Goal: Task Accomplishment & Management: Use online tool/utility

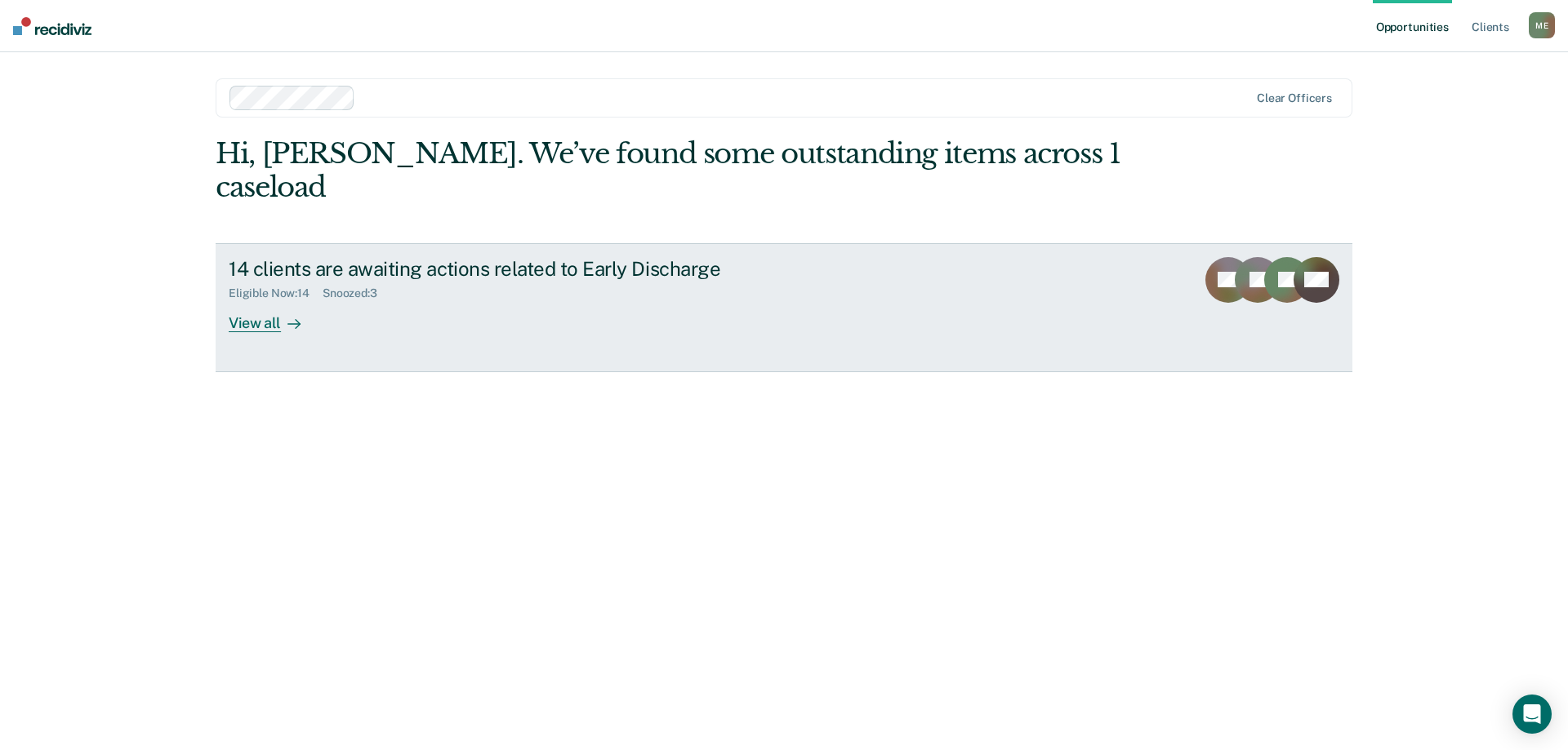
click at [272, 300] on div "View all" at bounding box center [274, 316] width 91 height 32
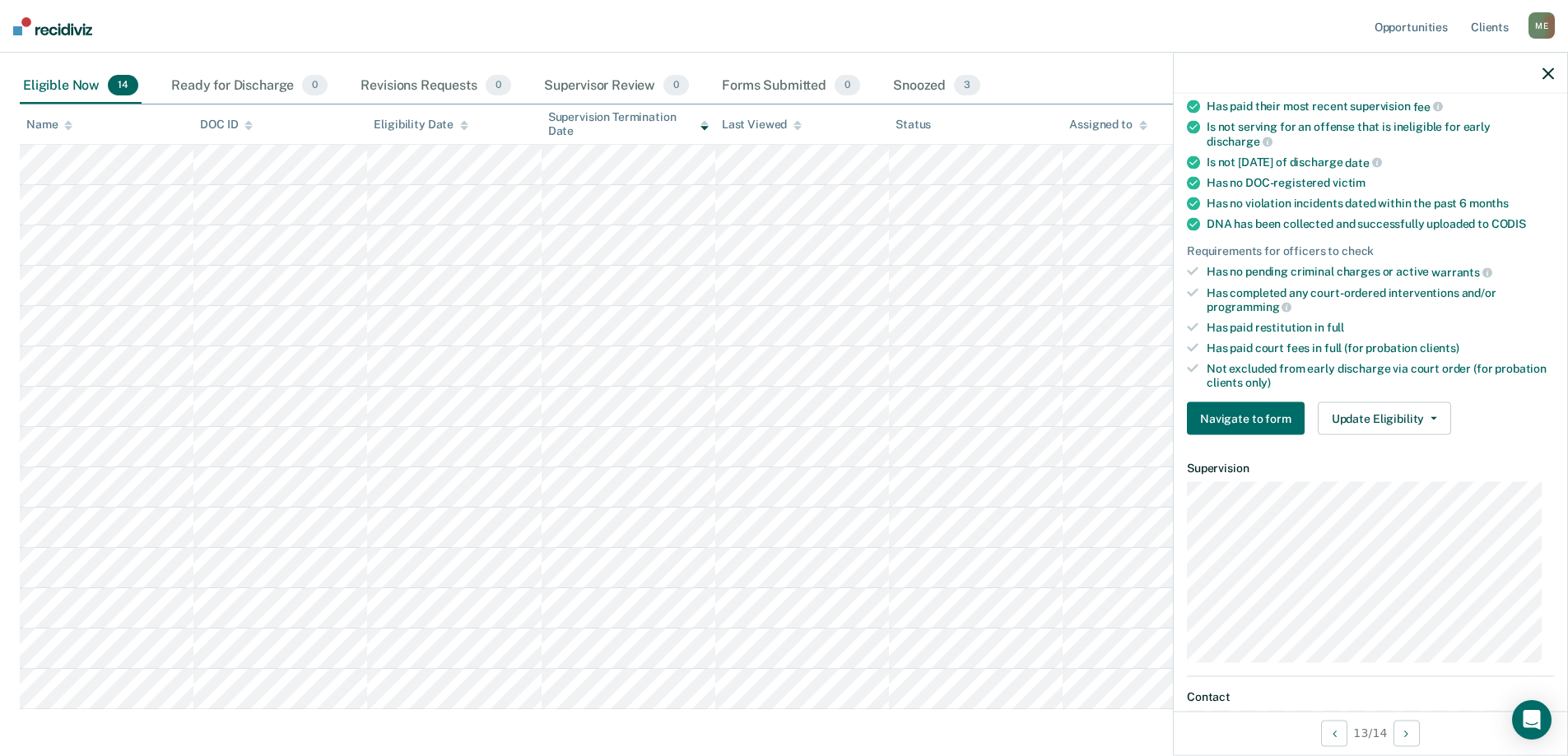
scroll to position [384, 0]
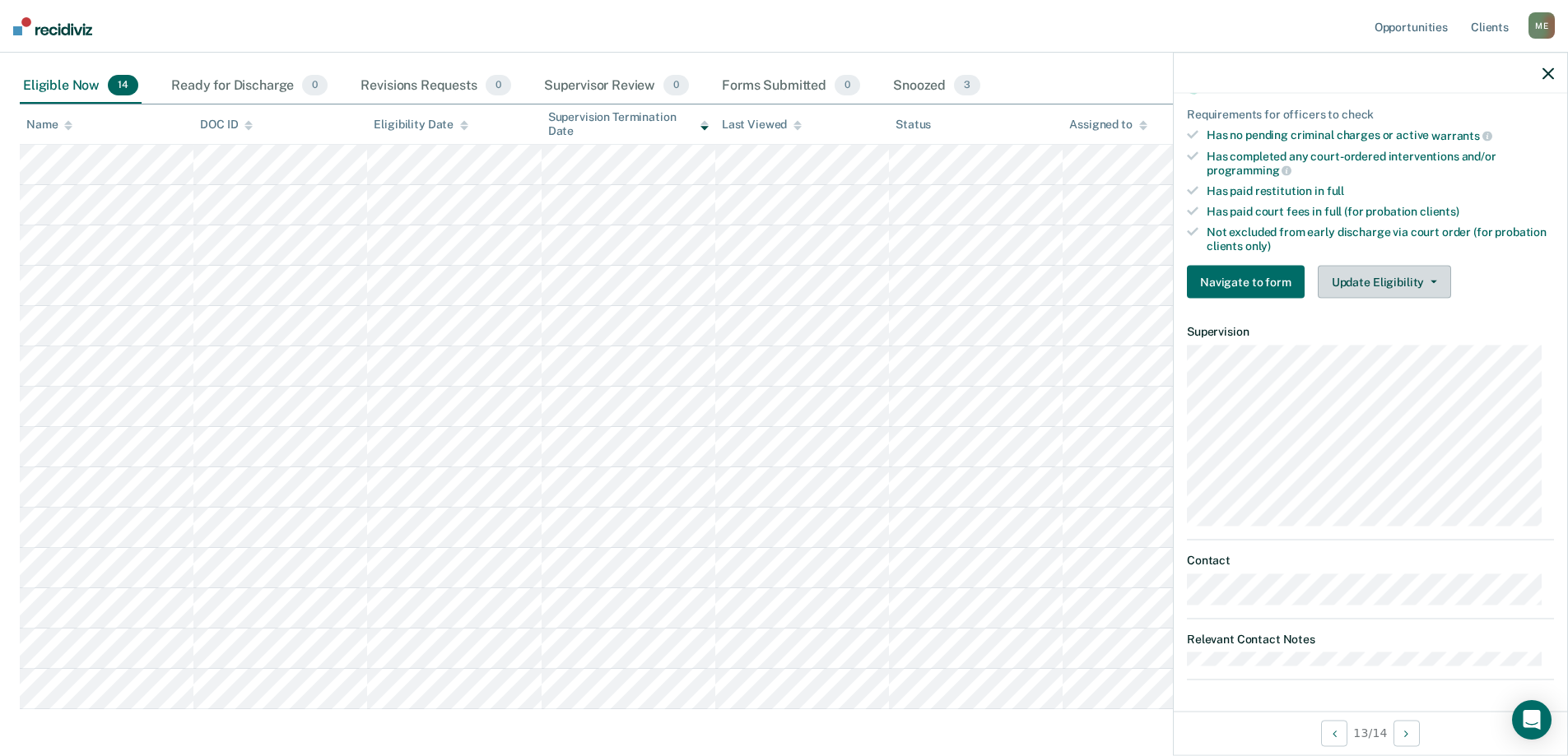
click at [1370, 291] on button "Update Eligibility" at bounding box center [1385, 282] width 134 height 33
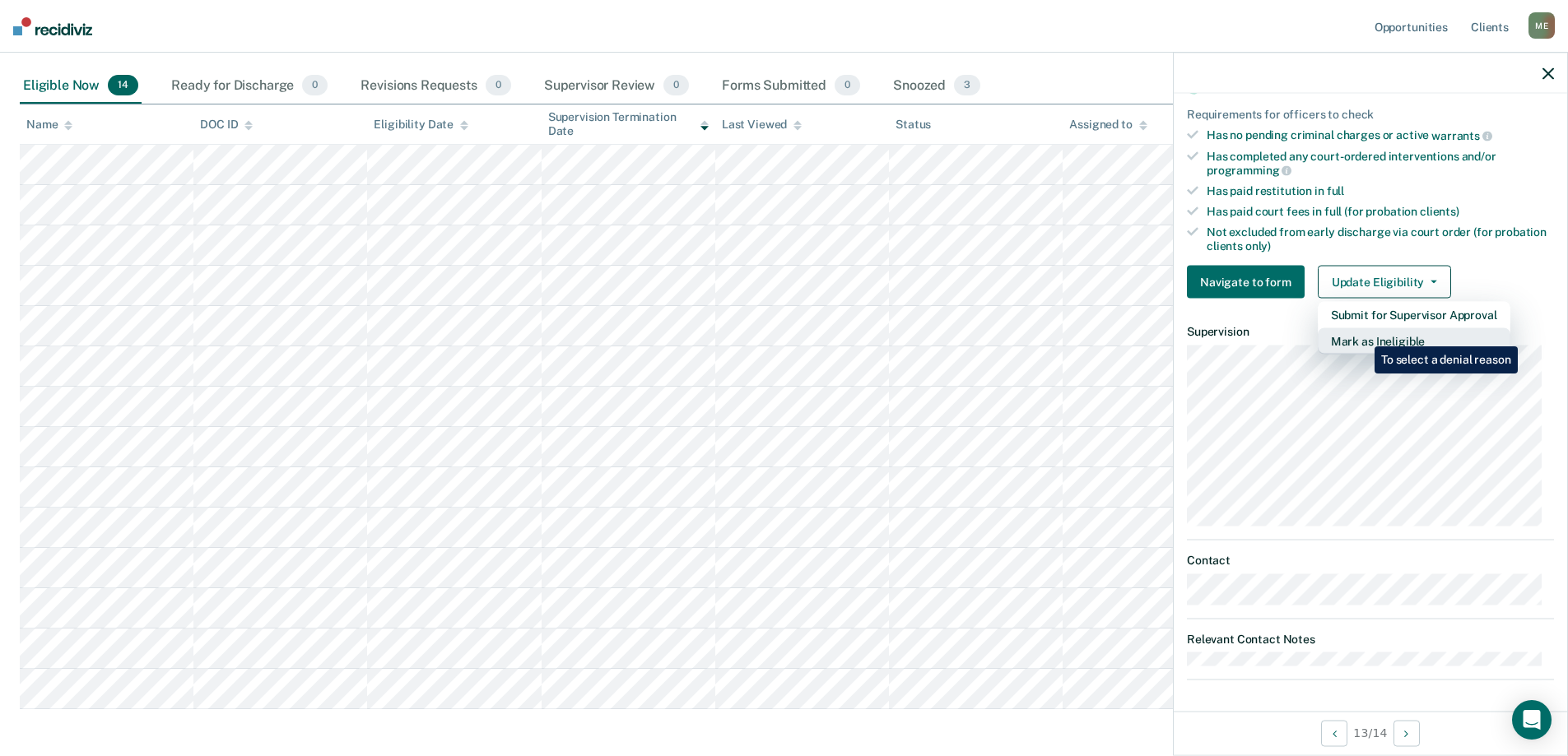
click at [1362, 334] on button "Mark as Ineligible" at bounding box center [1414, 341] width 193 height 26
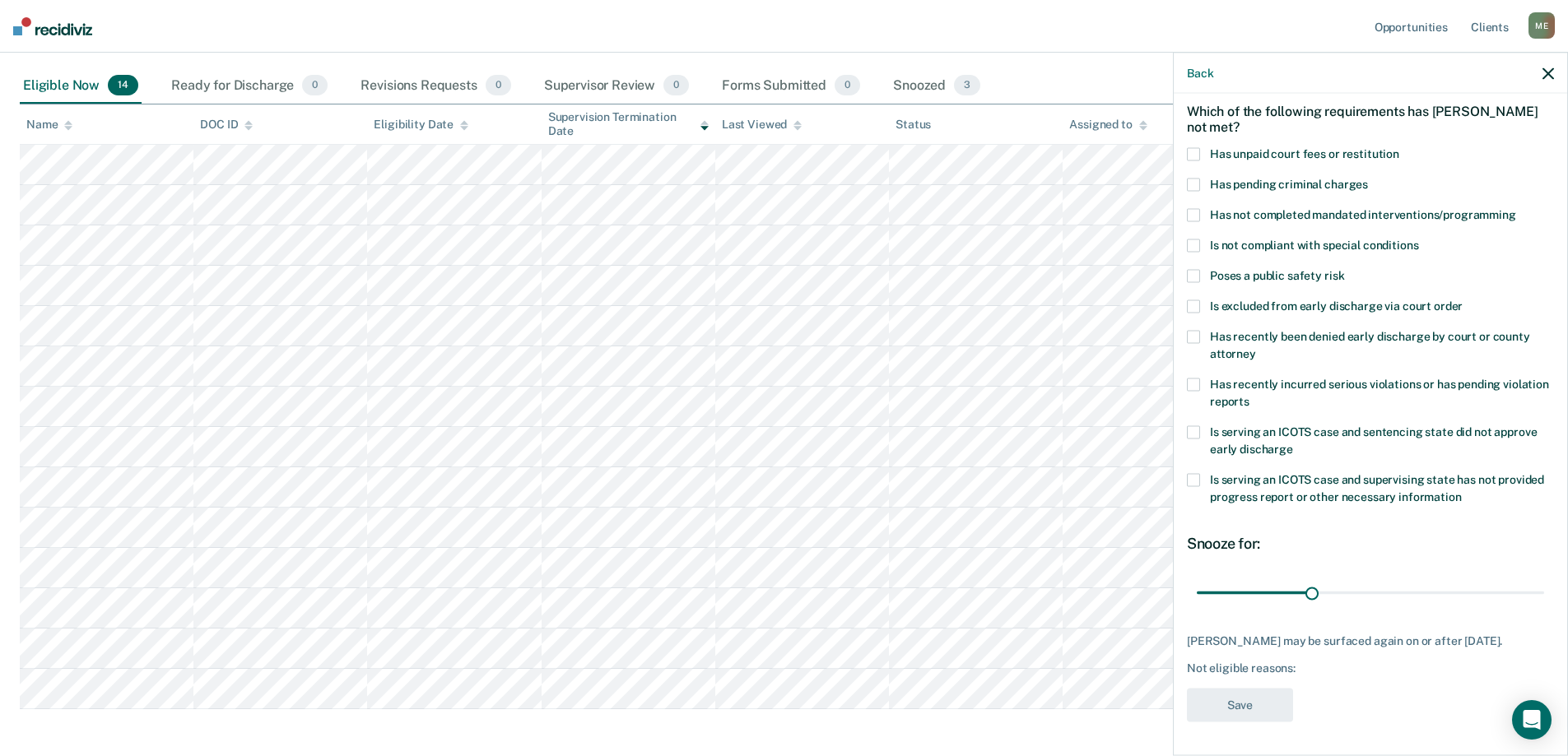
click at [1200, 209] on label "Has not completed mandated interventions/programming" at bounding box center [1370, 217] width 367 height 17
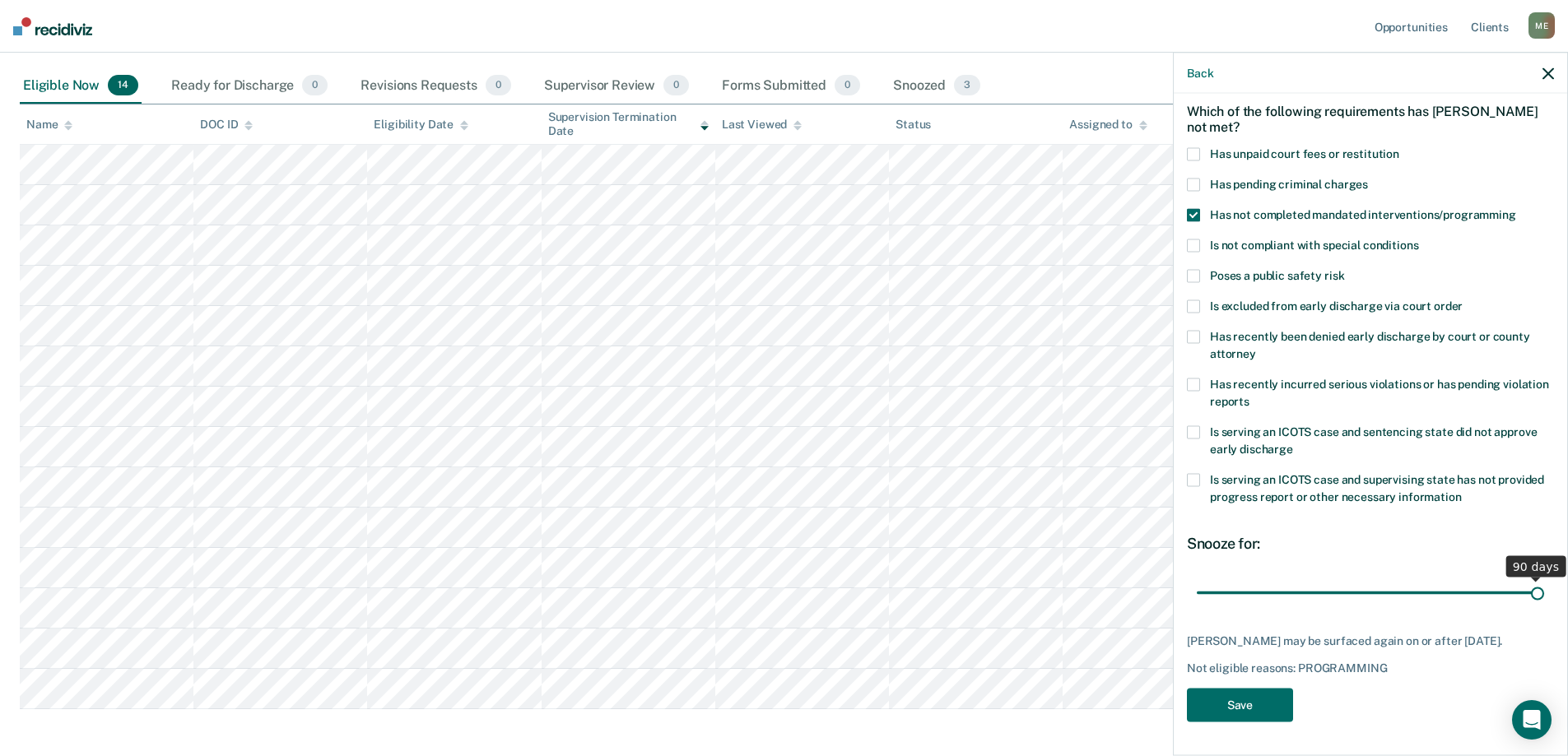
drag, startPoint x: 1321, startPoint y: 576, endPoint x: 1566, endPoint y: 584, distance: 245.1
type input "90"
click at [1544, 584] on input "range" at bounding box center [1370, 592] width 347 height 29
click at [1242, 717] on button "Save" at bounding box center [1240, 705] width 106 height 34
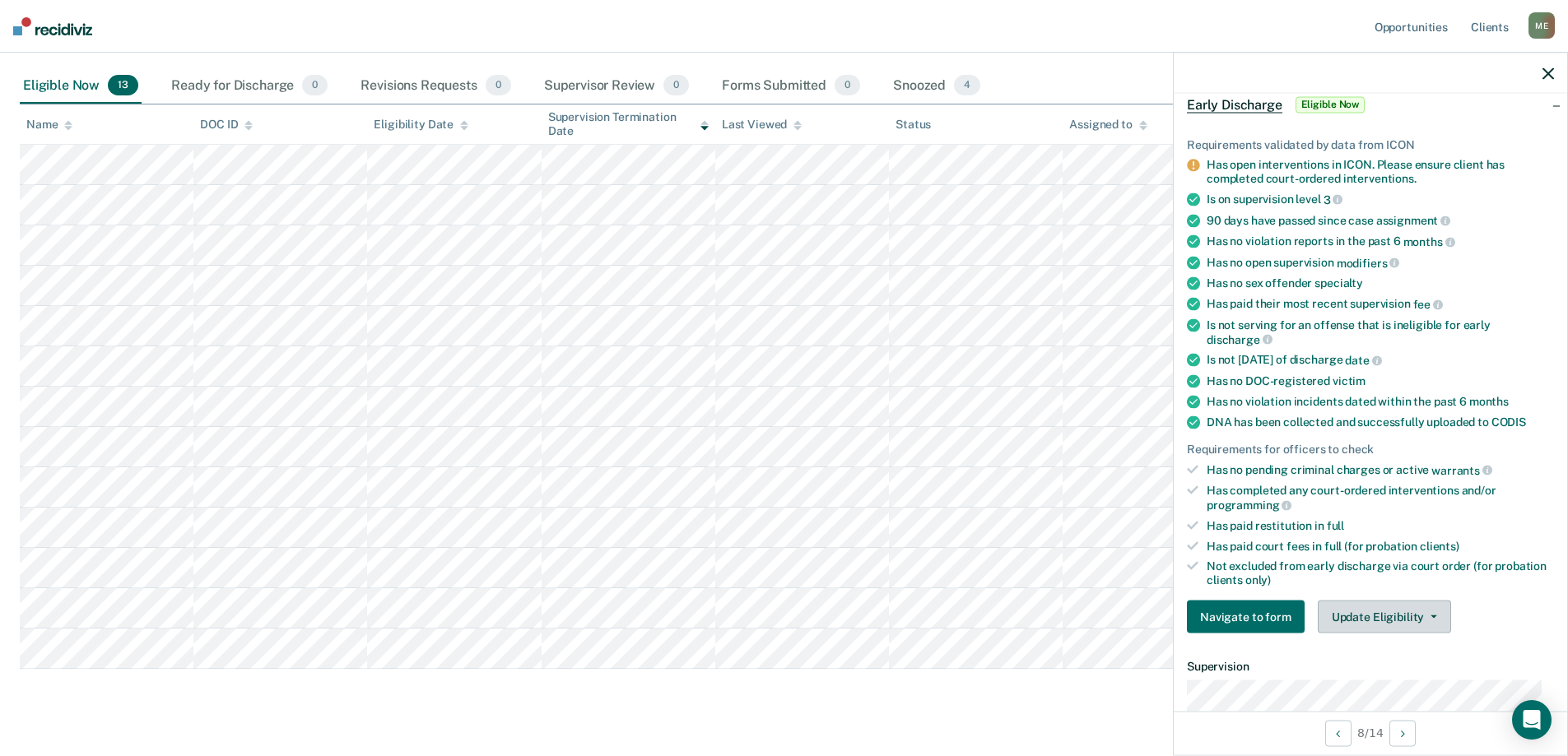
click at [1375, 619] on button "Update Eligibility" at bounding box center [1385, 617] width 134 height 33
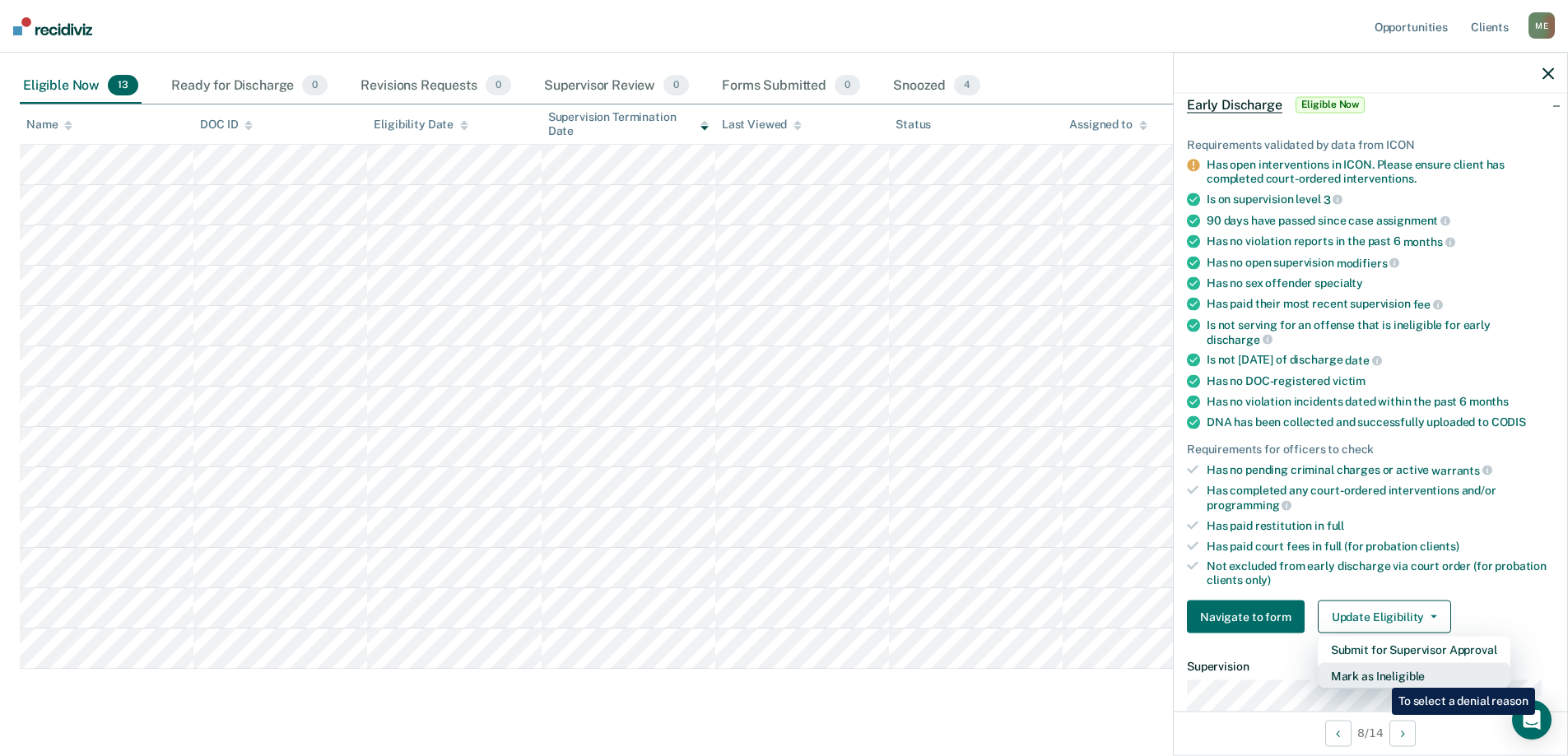
click at [1379, 675] on button "Mark as Ineligible" at bounding box center [1414, 676] width 193 height 26
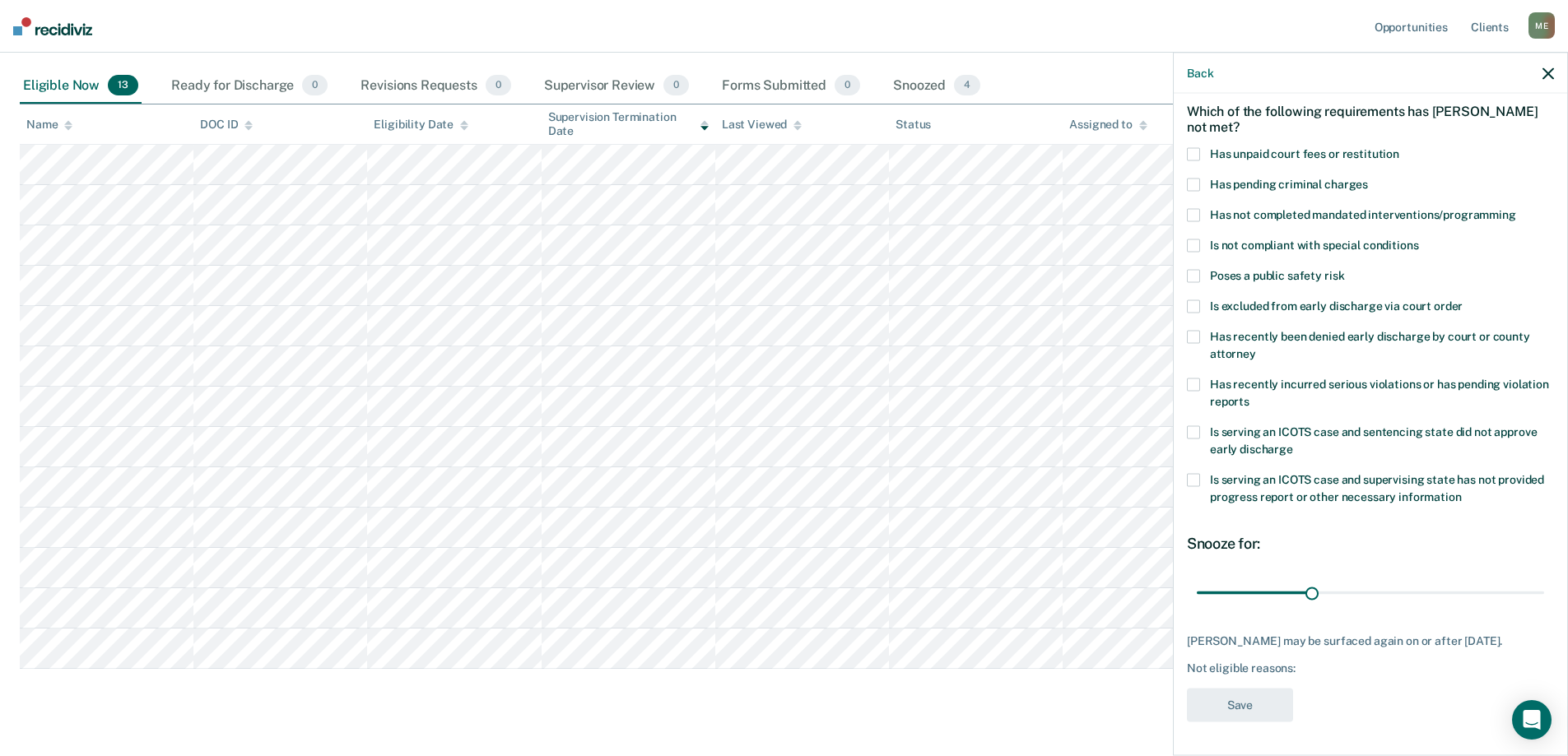
click at [1186, 204] on div "TW Which of the following requirements has [PERSON_NAME] not met? Has unpaid co…" at bounding box center [1370, 423] width 393 height 658
click at [1192, 209] on span at bounding box center [1194, 215] width 13 height 13
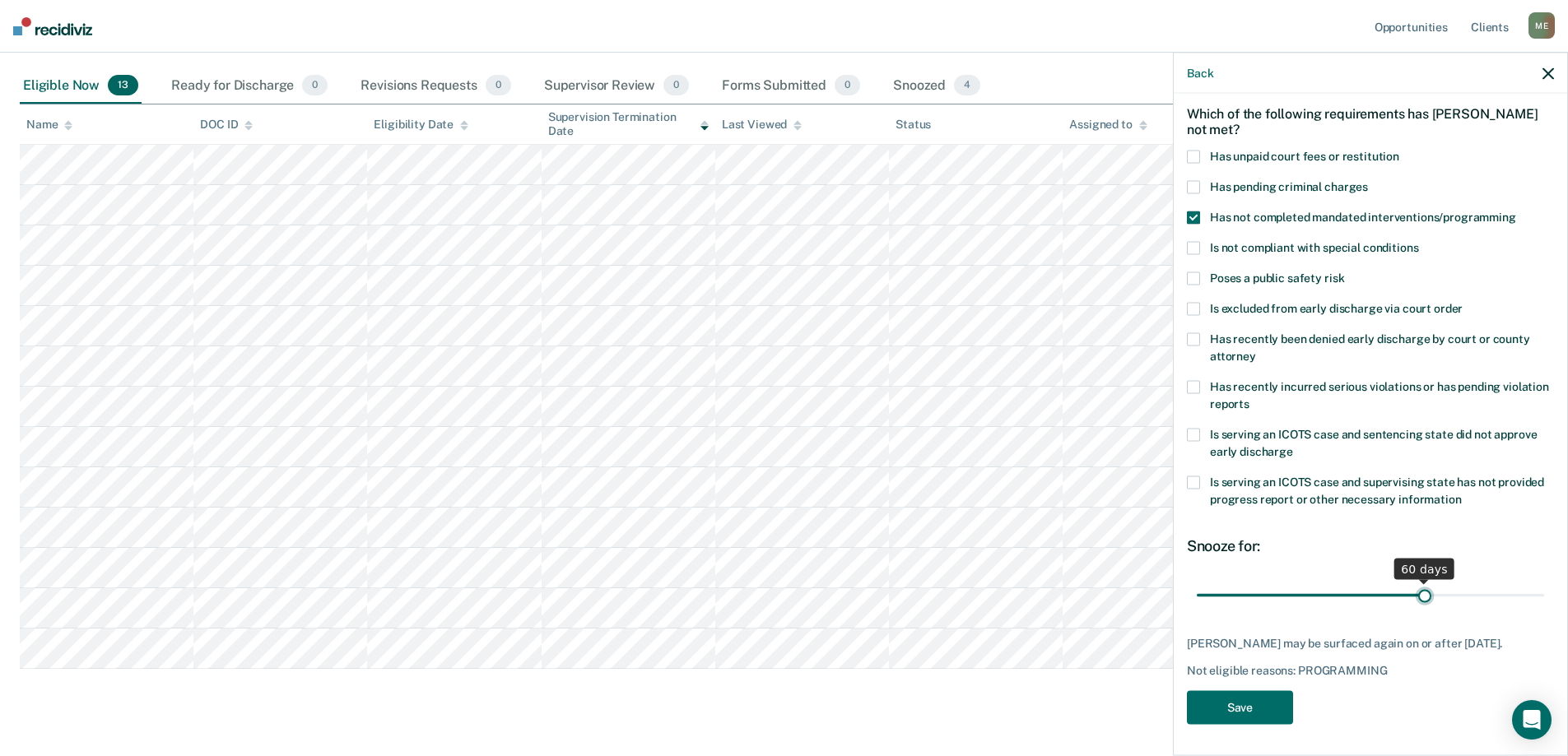
drag, startPoint x: 1307, startPoint y: 578, endPoint x: 1417, endPoint y: 589, distance: 110.5
type input "60"
click at [1417, 589] on input "range" at bounding box center [1370, 595] width 347 height 29
click at [1256, 704] on button "Save" at bounding box center [1240, 708] width 106 height 34
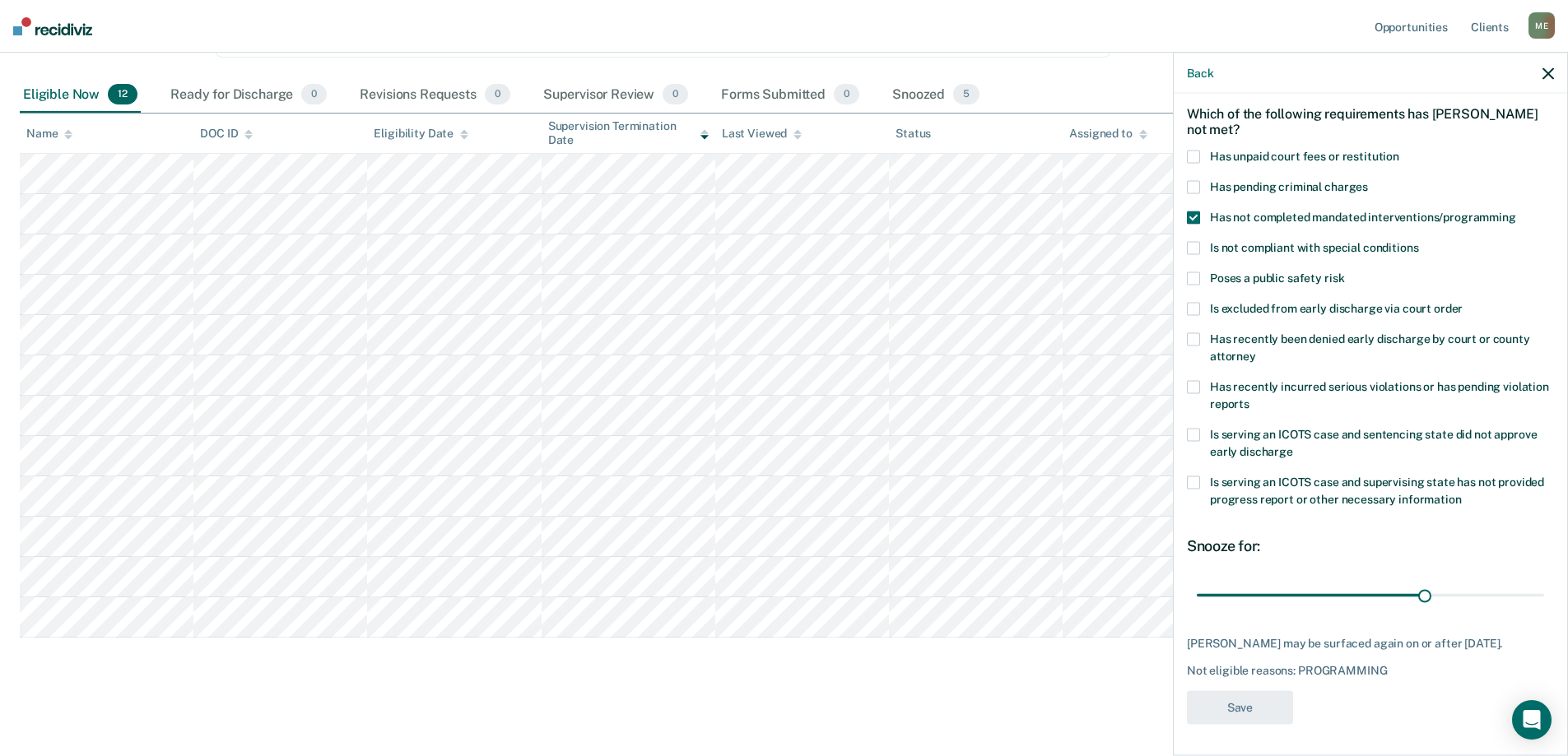
scroll to position [155, 0]
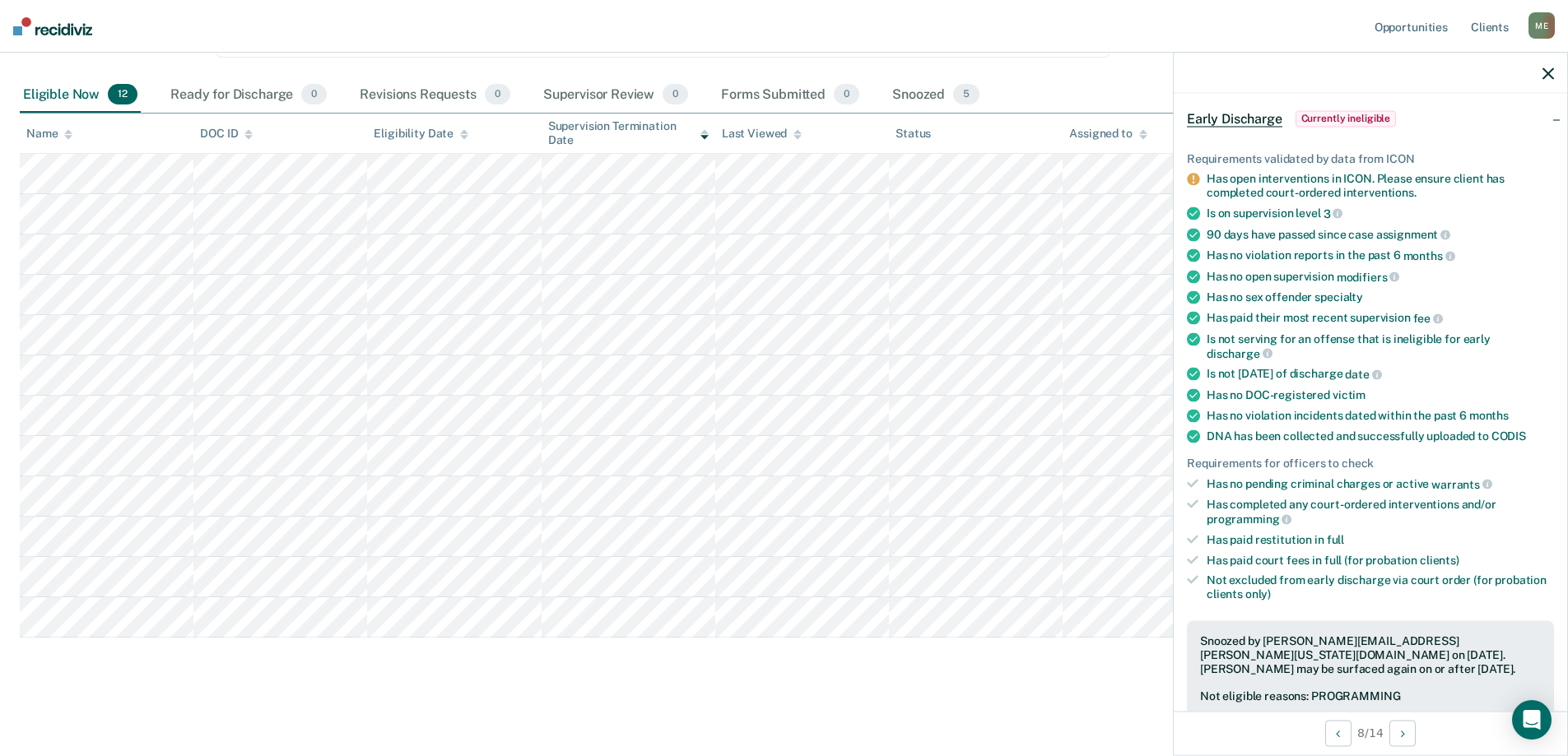
click at [1549, 73] on icon "button" at bounding box center [1548, 73] width 11 height 11
